Goal: Task Accomplishment & Management: Use online tool/utility

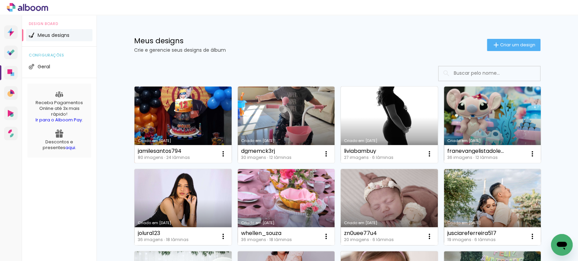
click at [194, 108] on link "Criado em [DATE]" at bounding box center [182, 125] width 97 height 76
